Goal: Task Accomplishment & Management: Complete application form

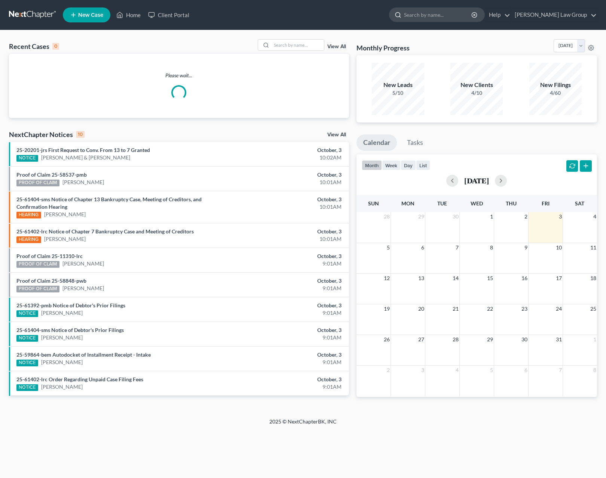
click at [467, 17] on input "search" at bounding box center [438, 15] width 68 height 14
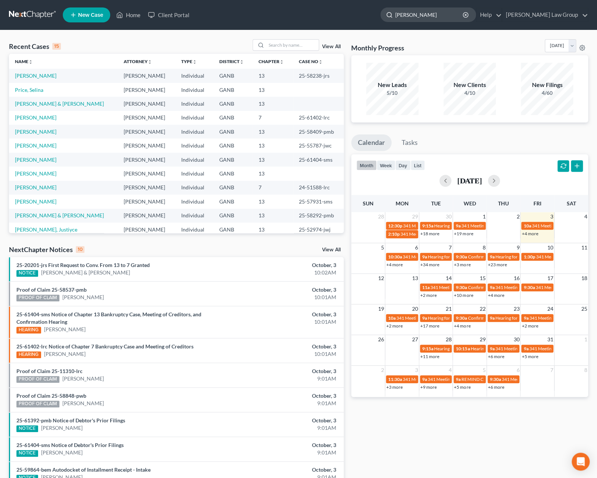
type input "[PERSON_NAME]"
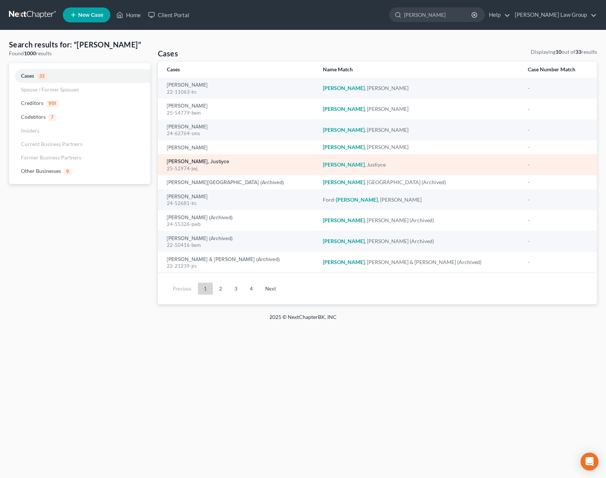
click at [190, 163] on link "[PERSON_NAME], Justiyce" at bounding box center [198, 161] width 62 height 5
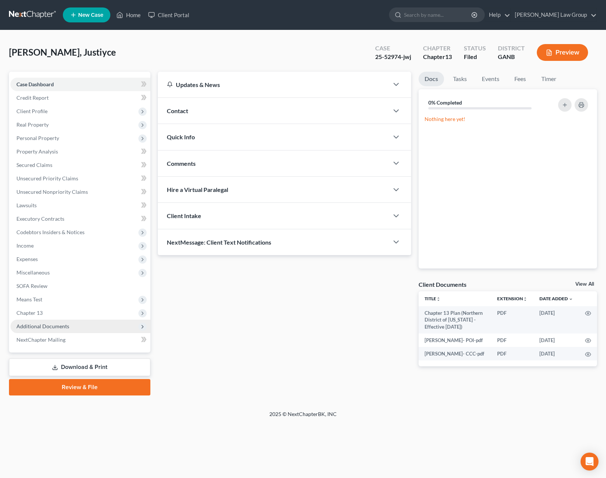
click at [50, 330] on span "Additional Documents" at bounding box center [80, 326] width 140 height 13
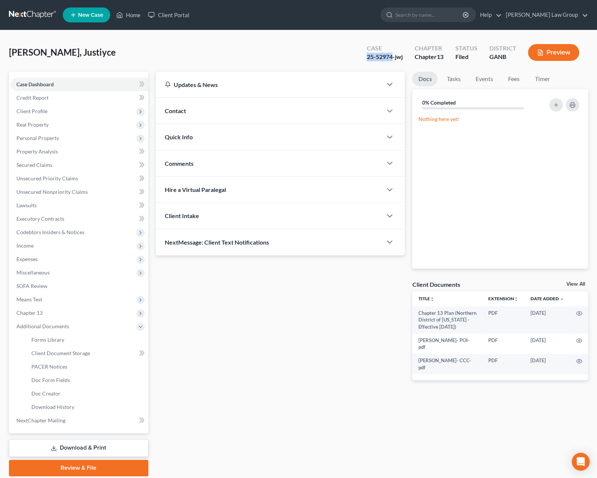
drag, startPoint x: 393, startPoint y: 57, endPoint x: 366, endPoint y: 59, distance: 27.0
click at [367, 59] on div "25-52974-jwj" at bounding box center [385, 57] width 36 height 9
copy div "25-52974"
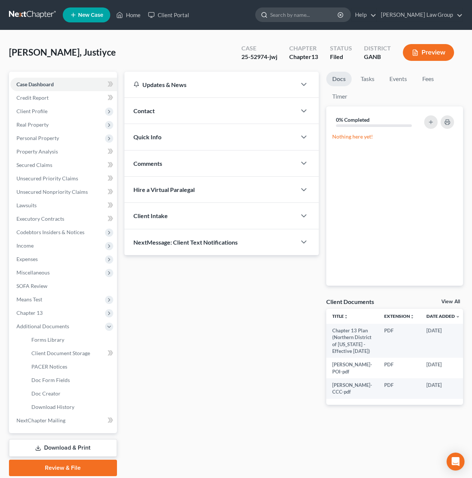
drag, startPoint x: 295, startPoint y: 16, endPoint x: 315, endPoint y: 16, distance: 20.2
click at [268, 16] on icon at bounding box center [264, 15] width 7 height 7
click at [321, 15] on input "search" at bounding box center [304, 15] width 68 height 14
type input "[PERSON_NAME]"
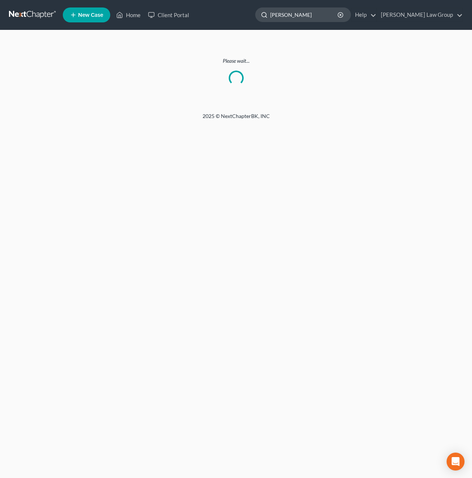
click at [323, 16] on input "[PERSON_NAME]" at bounding box center [304, 15] width 68 height 14
drag, startPoint x: 323, startPoint y: 16, endPoint x: 297, endPoint y: 17, distance: 26.2
click at [297, 17] on input "[PERSON_NAME]" at bounding box center [304, 15] width 68 height 14
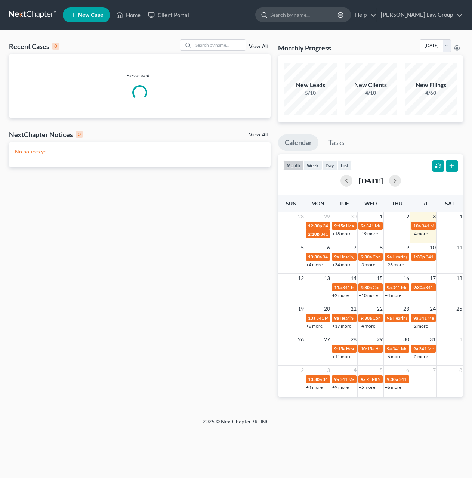
click at [308, 18] on input "search" at bounding box center [304, 15] width 68 height 14
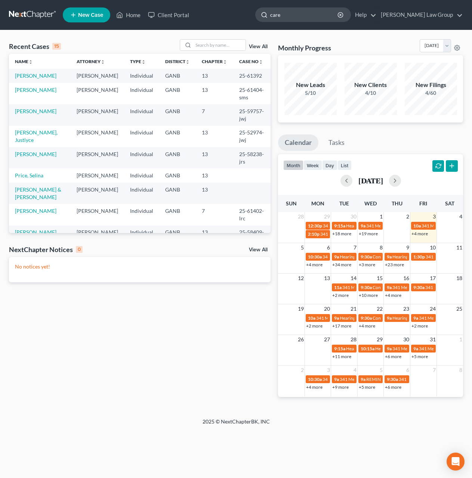
type input "[PERSON_NAME]"
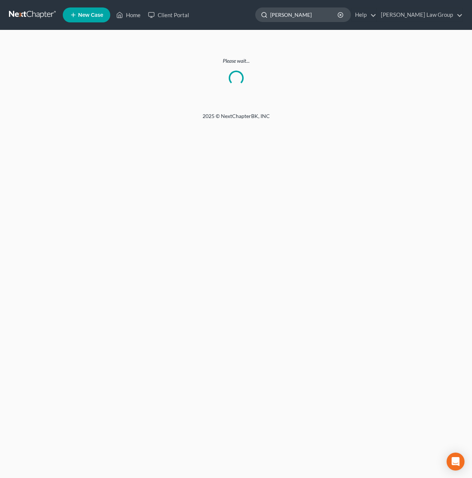
click at [334, 20] on input "[PERSON_NAME]" at bounding box center [304, 15] width 68 height 14
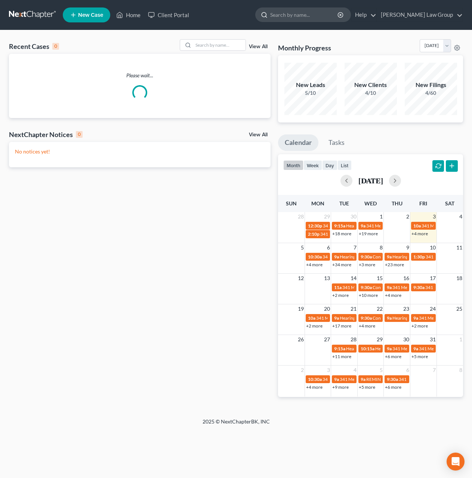
click at [333, 16] on input "search" at bounding box center [304, 15] width 68 height 14
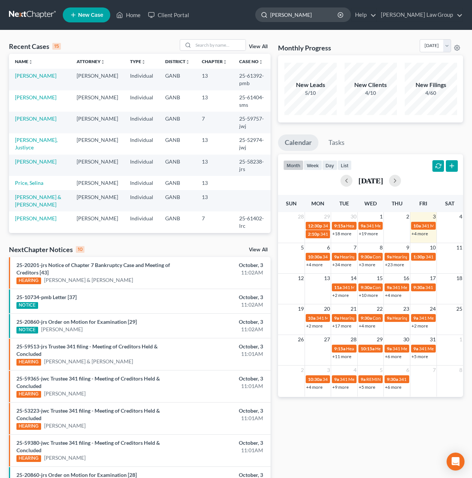
type input "[PERSON_NAME]"
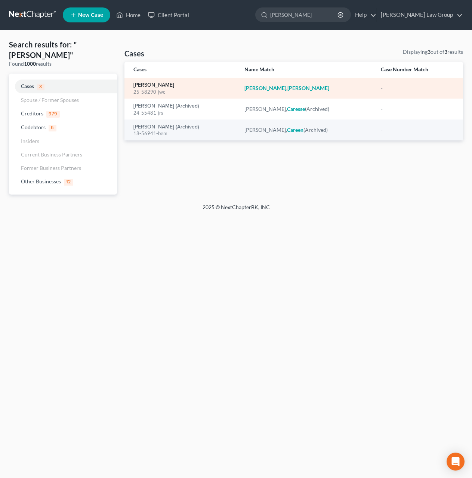
click at [155, 87] on link "Carey, Cassandra" at bounding box center [153, 85] width 41 height 5
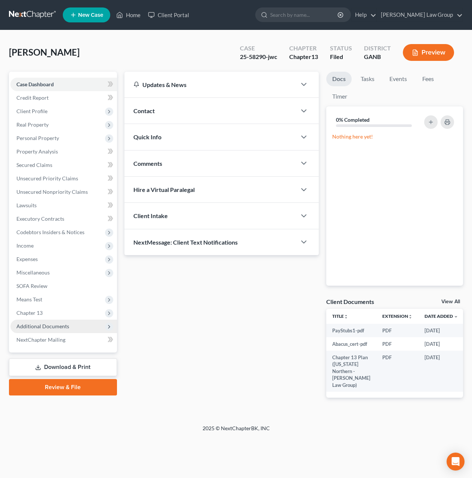
click at [76, 333] on span "Additional Documents" at bounding box center [63, 326] width 107 height 13
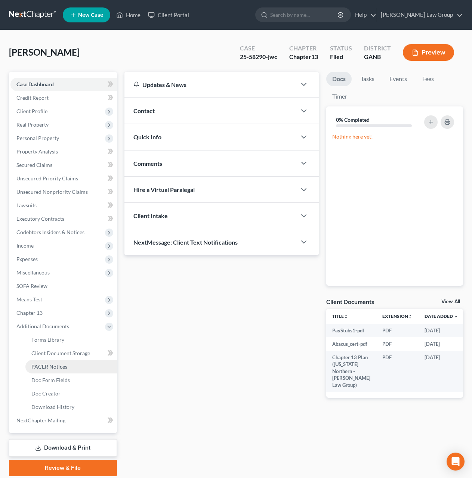
click at [68, 371] on link "PACER Notices" at bounding box center [71, 366] width 92 height 13
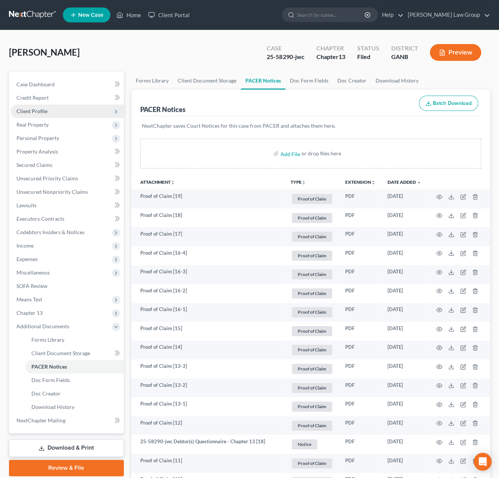
click at [48, 114] on span "Client Profile" at bounding box center [66, 111] width 113 height 13
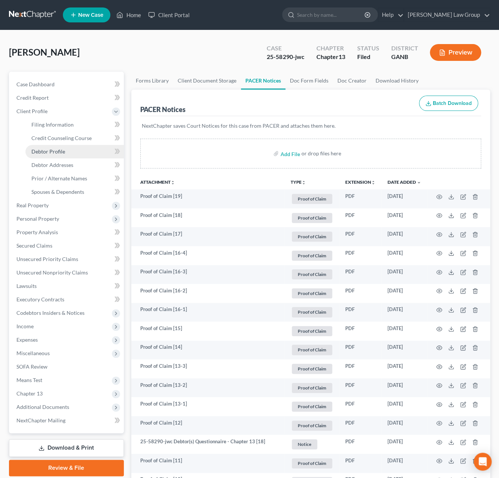
click at [75, 149] on link "Debtor Profile" at bounding box center [74, 151] width 98 height 13
select select "1"
select select "6"
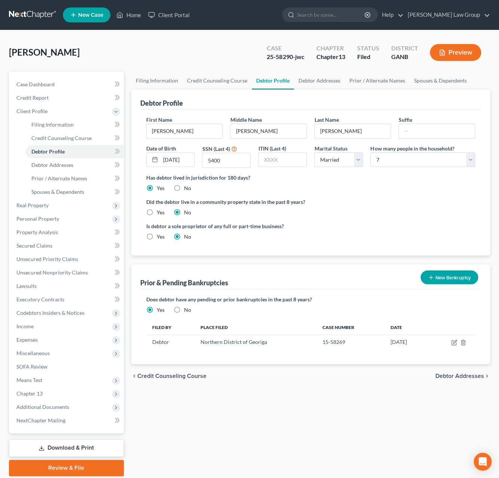
click at [351, 287] on div "Prior & Pending Bankruptcies New Bankruptcy New Pending Bankruptcy New Prior Ba…" at bounding box center [310, 277] width 341 height 25
click at [69, 124] on span "Filing Information" at bounding box center [52, 124] width 42 height 6
select select "1"
select select "0"
select select "3"
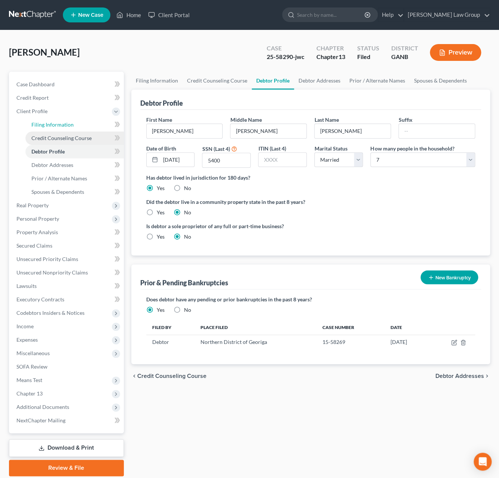
select select "10"
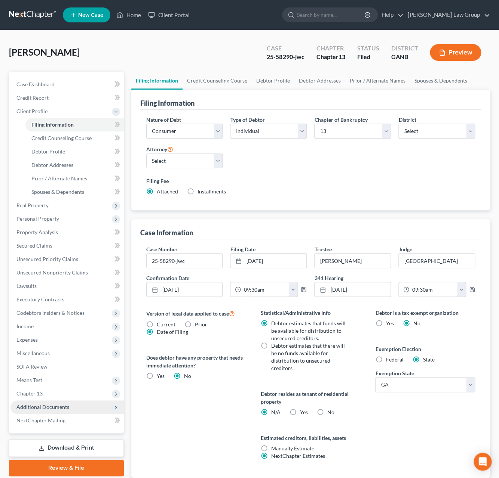
click at [49, 404] on span "Additional Documents" at bounding box center [42, 407] width 53 height 6
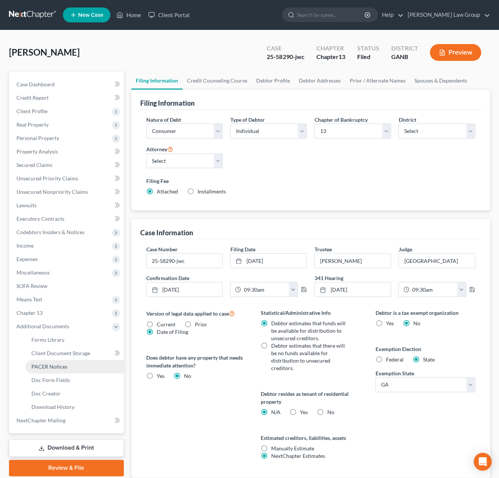
click at [77, 367] on link "PACER Notices" at bounding box center [74, 366] width 98 height 13
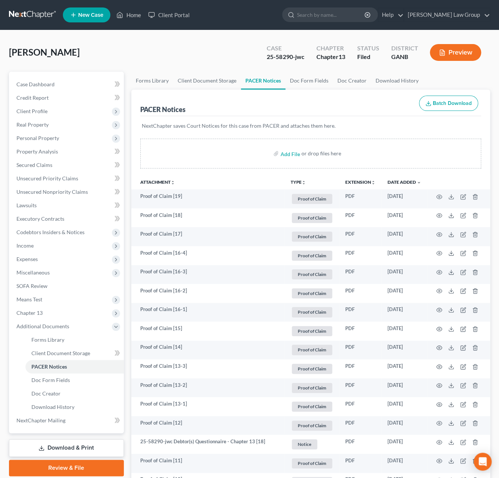
click at [296, 185] on button "TYPE unfold_more" at bounding box center [297, 182] width 15 height 5
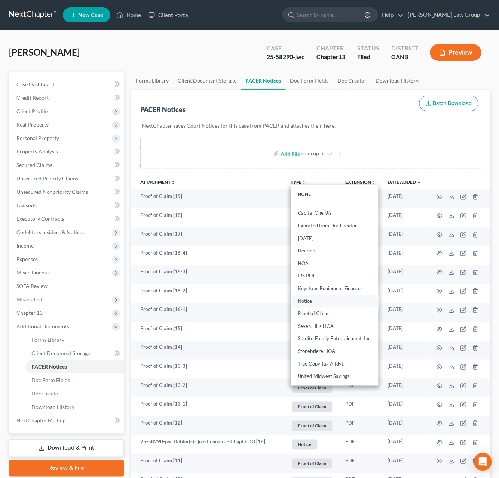
click at [328, 300] on link "Notice" at bounding box center [333, 301] width 87 height 13
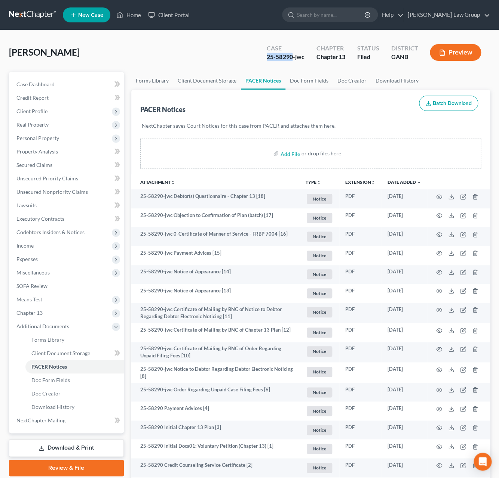
drag, startPoint x: 293, startPoint y: 58, endPoint x: 247, endPoint y: 58, distance: 46.0
click at [247, 58] on div "Carey, Cassandra Upgraded Case 25-58290-jwc Chapter Chapter 13 Status Filed Dis…" at bounding box center [249, 55] width 481 height 33
copy div "25-58290"
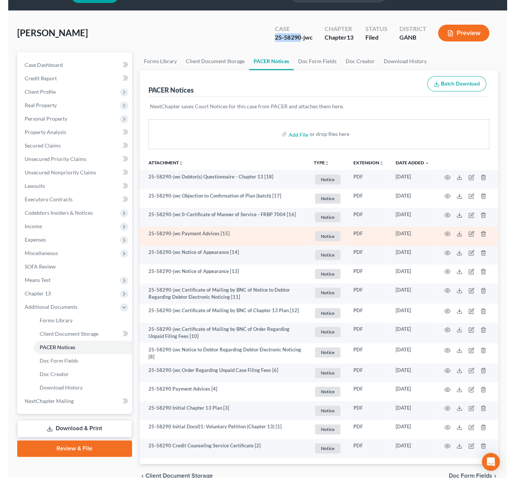
scroll to position [6, 0]
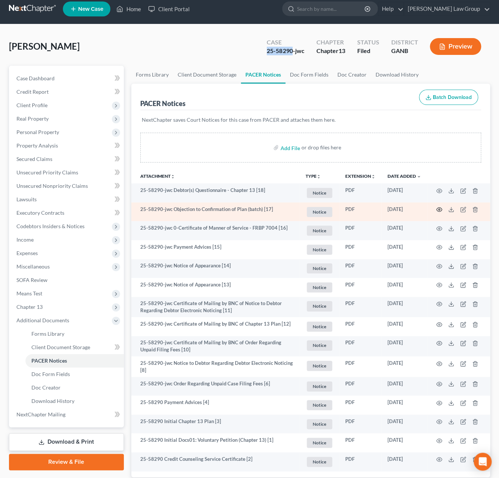
click at [437, 210] on icon "button" at bounding box center [439, 210] width 6 height 6
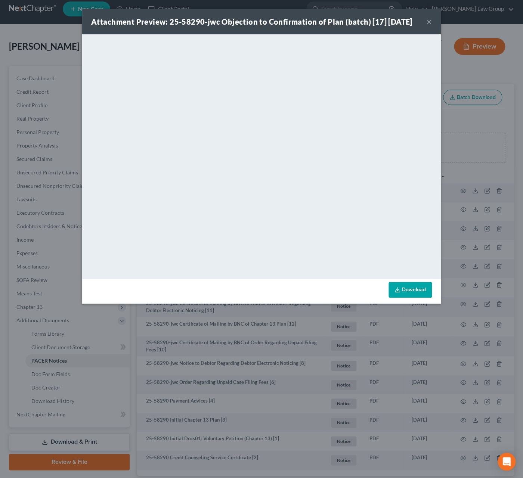
click at [428, 24] on button "×" at bounding box center [429, 21] width 5 height 9
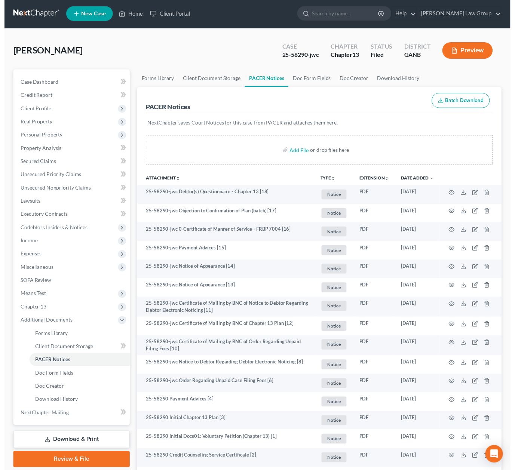
scroll to position [0, 0]
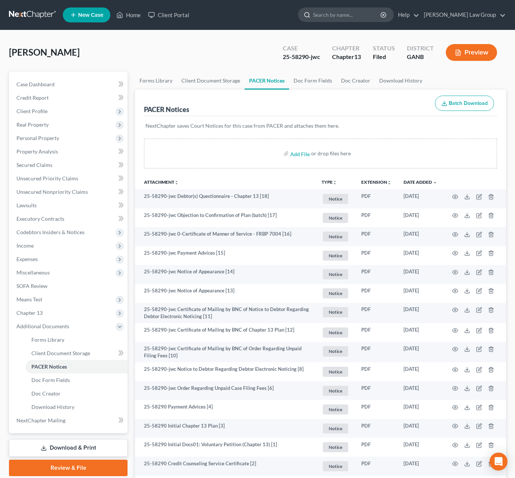
click at [371, 11] on input "search" at bounding box center [347, 15] width 68 height 14
type input "brown"
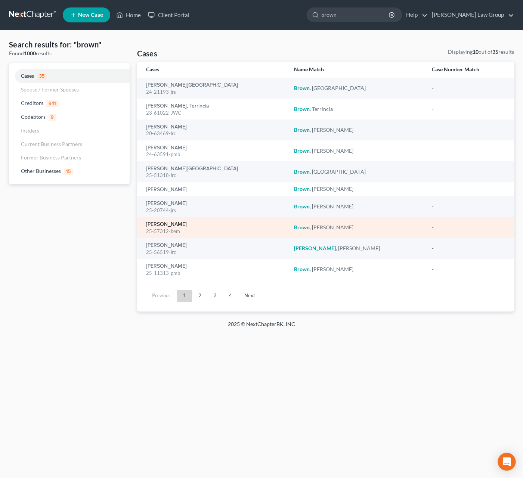
click at [177, 227] on link "Brown, Cedric" at bounding box center [166, 224] width 41 height 5
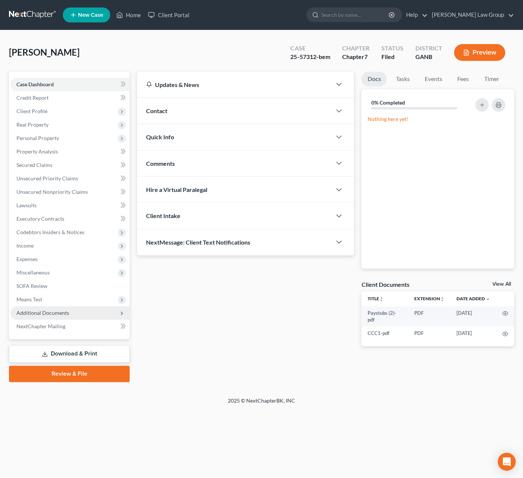
click at [40, 313] on span "Additional Documents" at bounding box center [42, 313] width 53 height 6
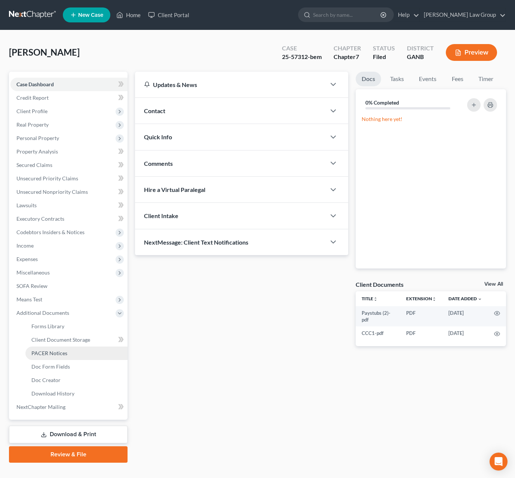
click at [63, 351] on span "PACER Notices" at bounding box center [49, 353] width 36 height 6
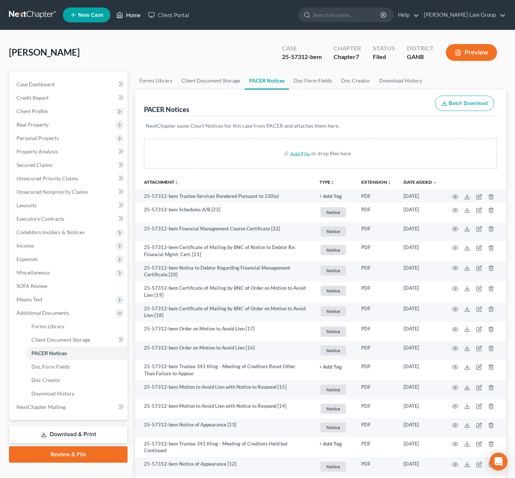
click at [140, 18] on link "Home" at bounding box center [129, 14] width 32 height 13
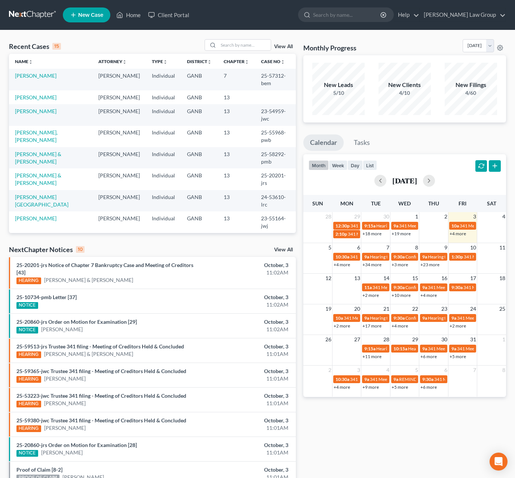
click at [462, 236] on link "+4 more" at bounding box center [457, 234] width 16 height 6
